Goal: Information Seeking & Learning: Check status

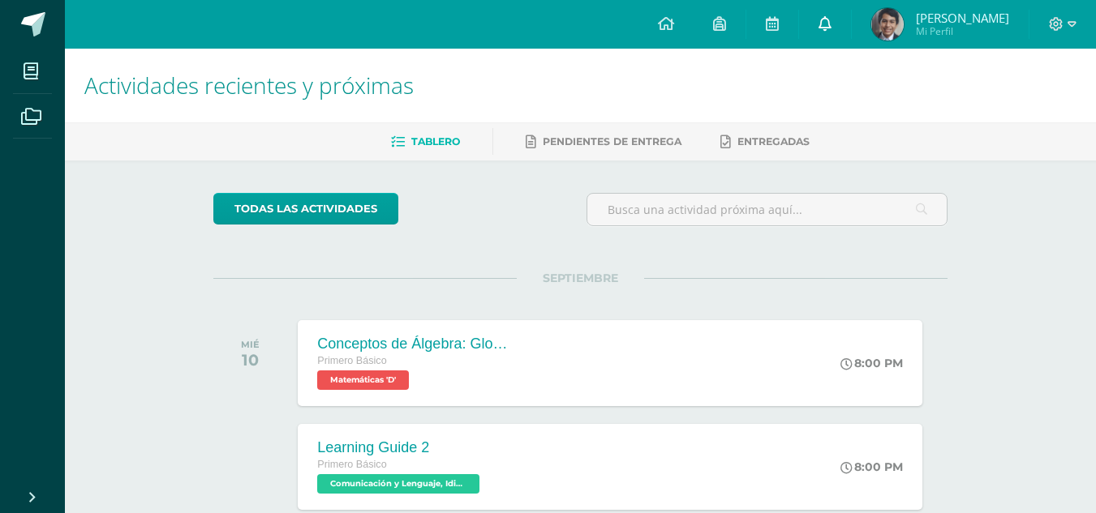
click at [831, 26] on link at bounding box center [825, 24] width 52 height 49
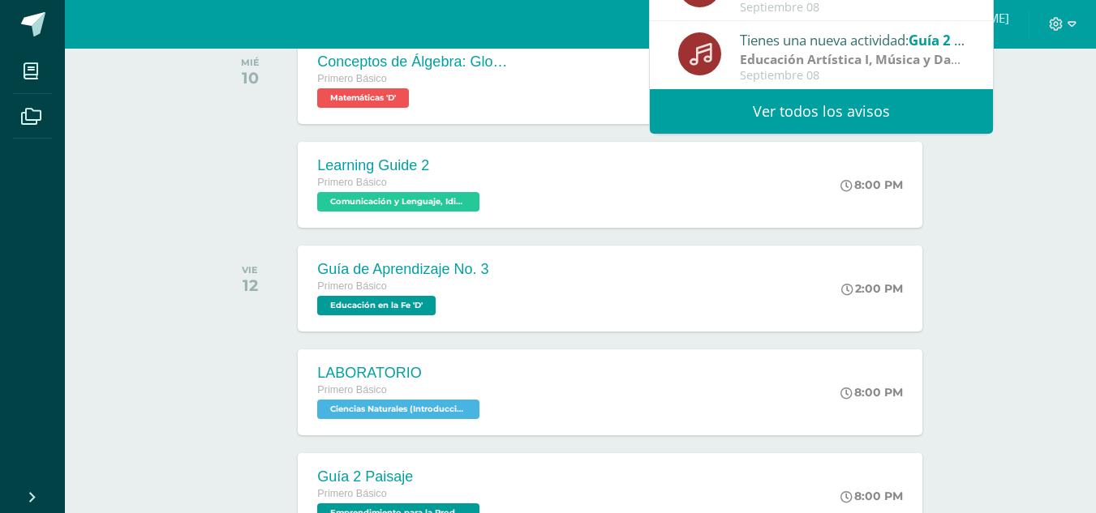
scroll to position [324, 0]
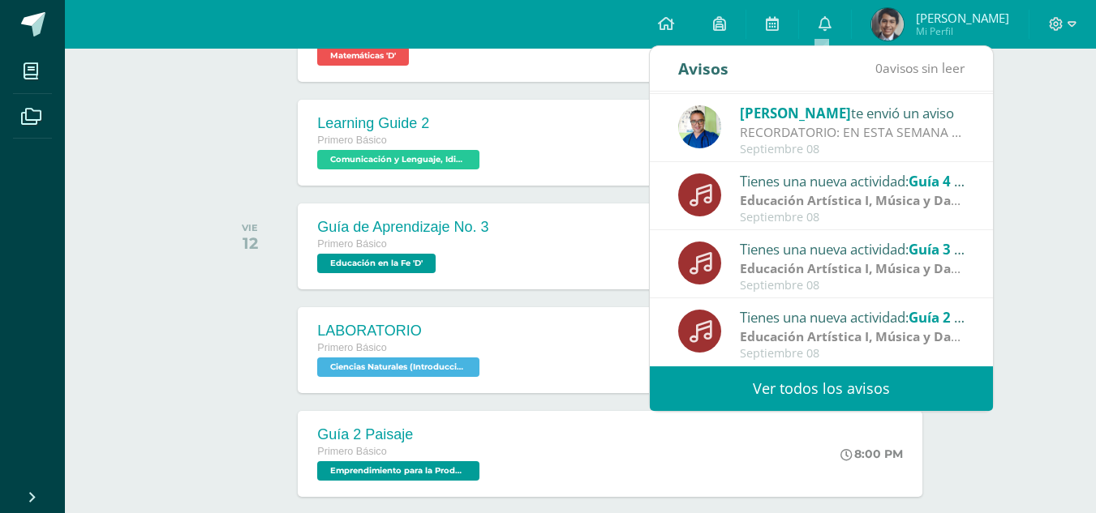
click at [803, 385] on link "Ver todos los avisos" at bounding box center [821, 389] width 343 height 45
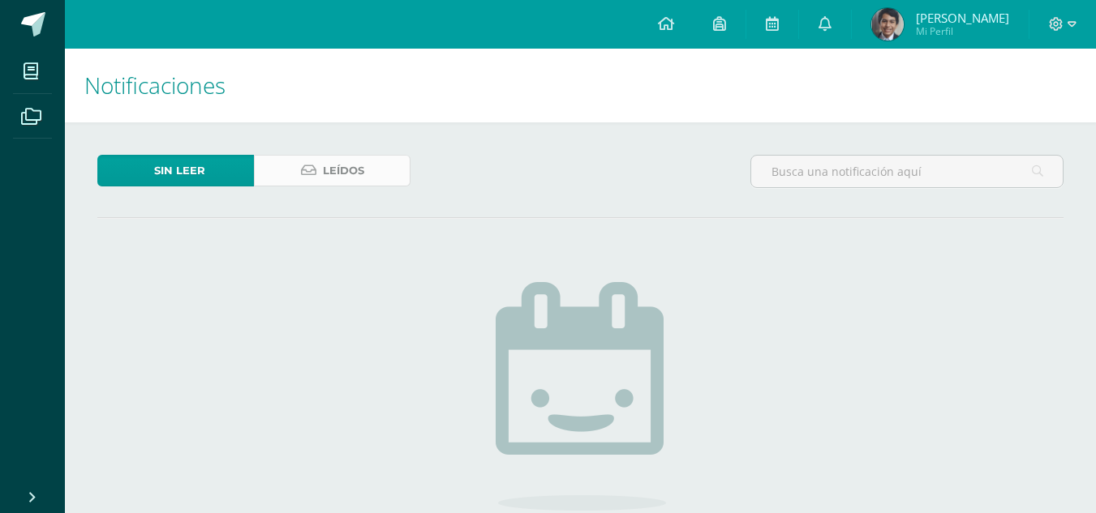
click at [344, 167] on span "Leídos" at bounding box center [343, 171] width 41 height 30
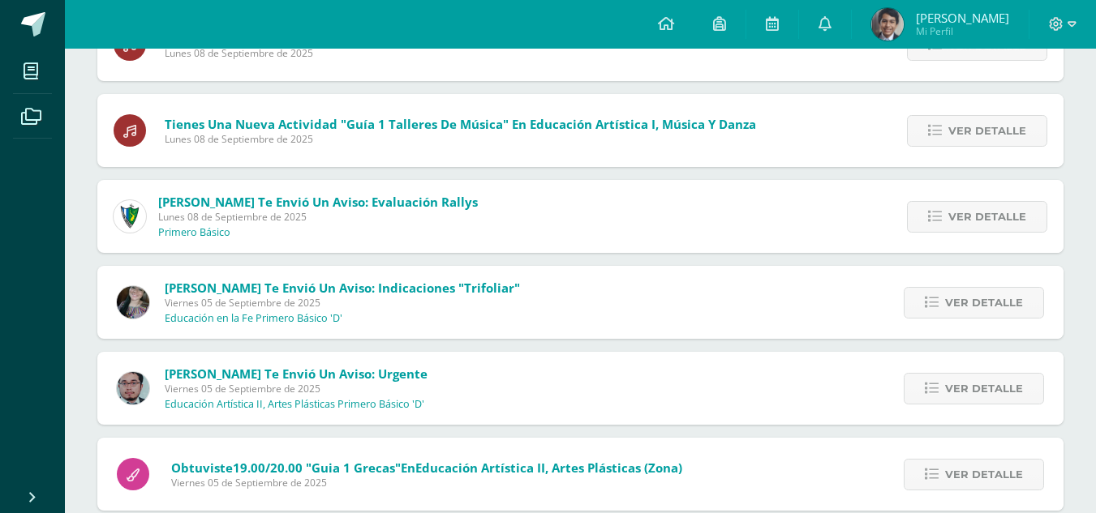
scroll to position [994, 0]
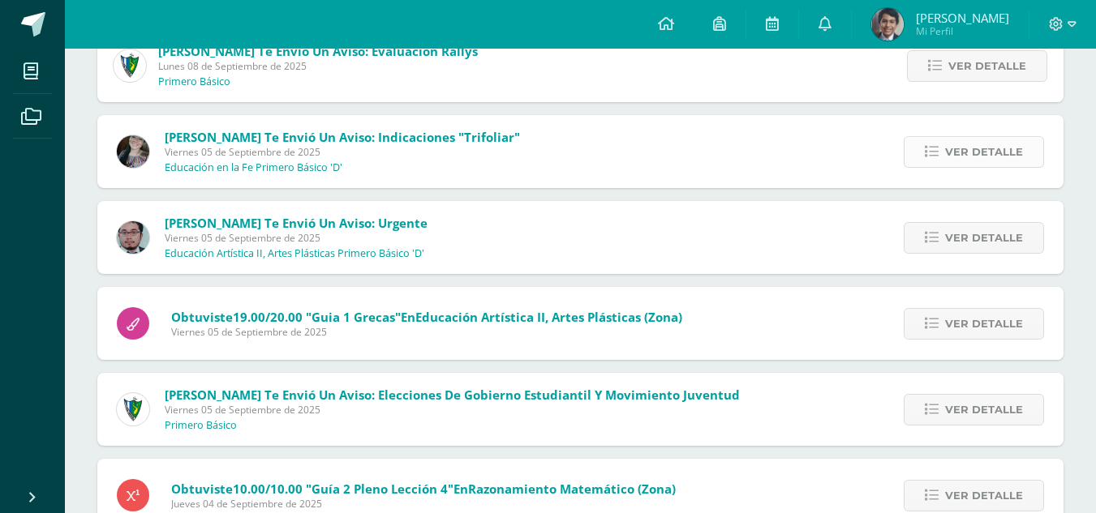
click at [929, 156] on icon at bounding box center [931, 152] width 14 height 14
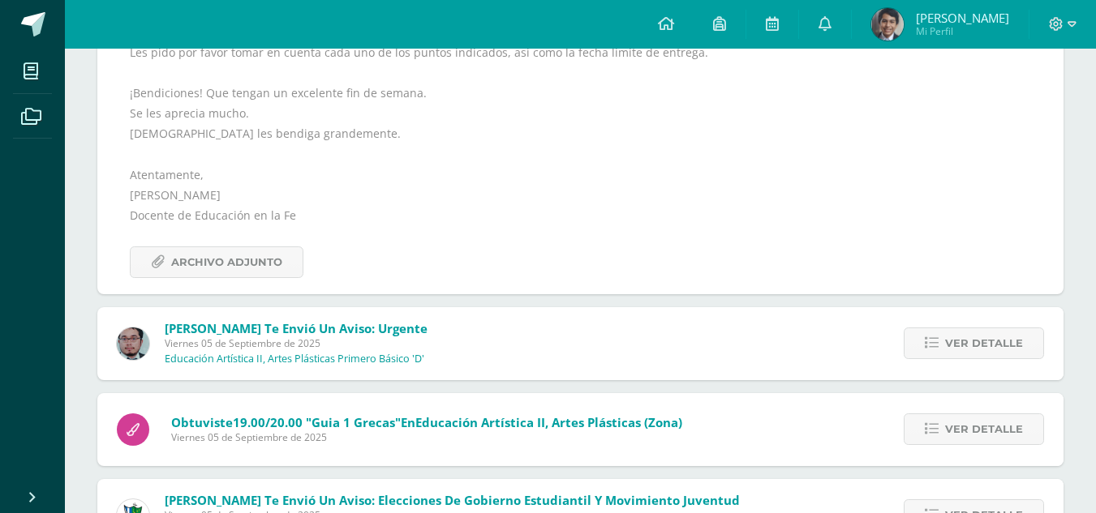
scroll to position [1319, 0]
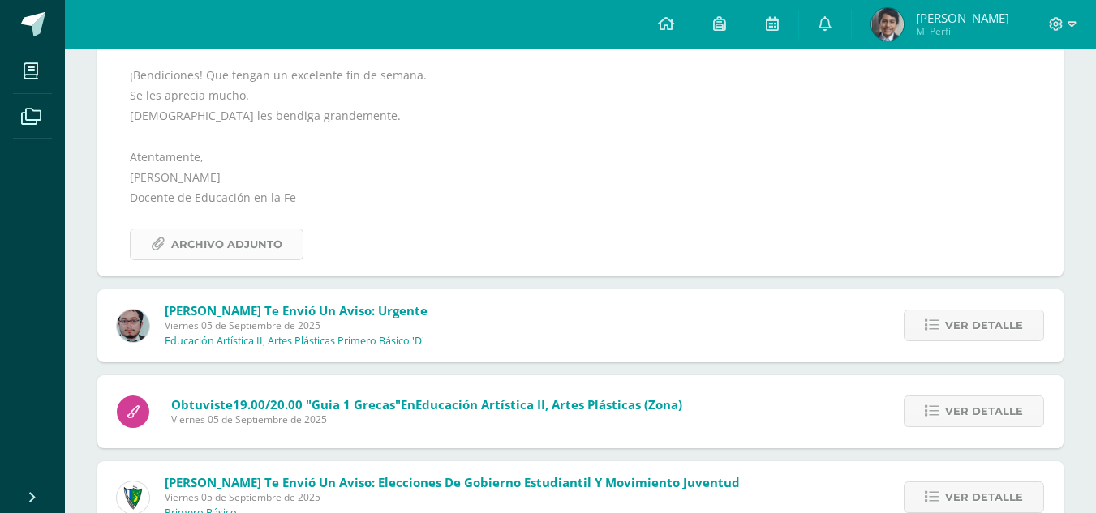
click at [243, 258] on span "Archivo Adjunto" at bounding box center [226, 244] width 111 height 30
